Goal: Transaction & Acquisition: Purchase product/service

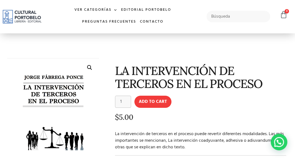
click at [92, 66] on link "🔍" at bounding box center [90, 68] width 10 height 10
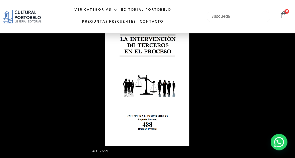
click at [225, 18] on input "text" at bounding box center [239, 17] width 64 height 12
type input "jorge fabrega ponce"
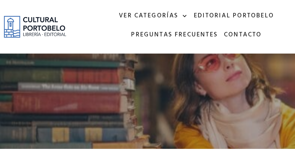
scroll to position [1, 0]
